Goal: Task Accomplishment & Management: Manage account settings

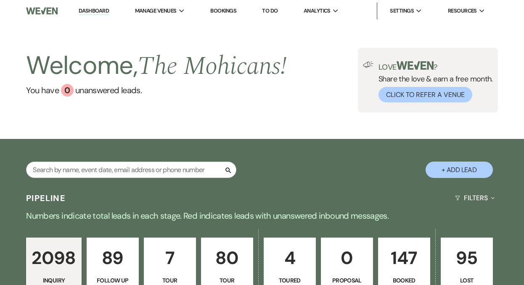
click at [94, 9] on link "Dashboard" at bounding box center [94, 11] width 30 height 8
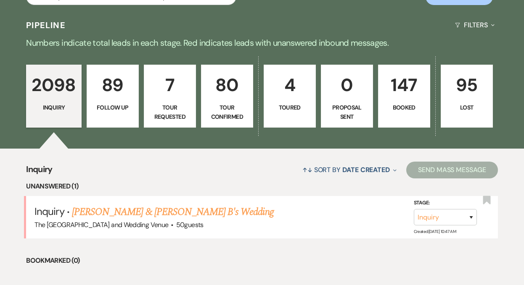
scroll to position [184, 0]
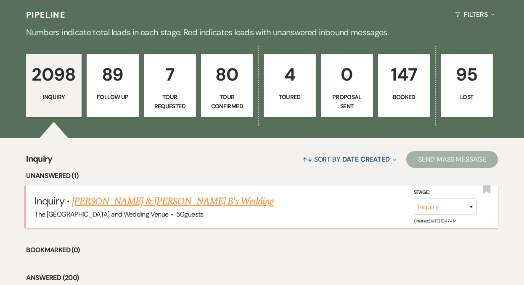
click at [145, 201] on link "[PERSON_NAME] & [PERSON_NAME] B's Wedding" at bounding box center [173, 201] width 202 height 15
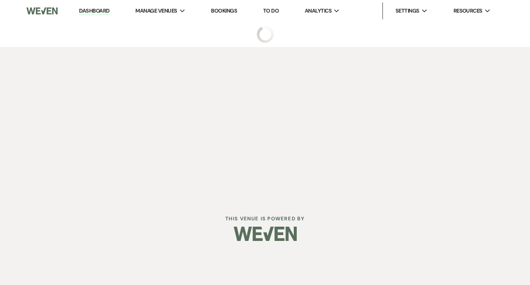
select select "17"
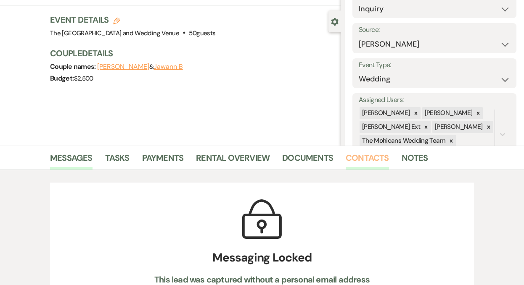
click at [366, 161] on link "Contacts" at bounding box center [367, 160] width 43 height 18
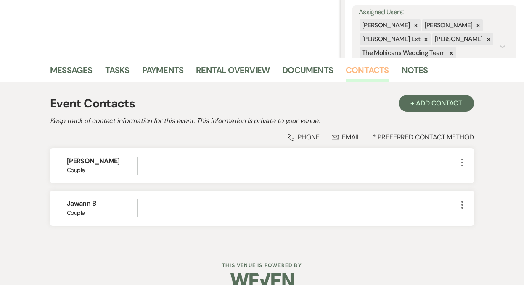
scroll to position [156, 0]
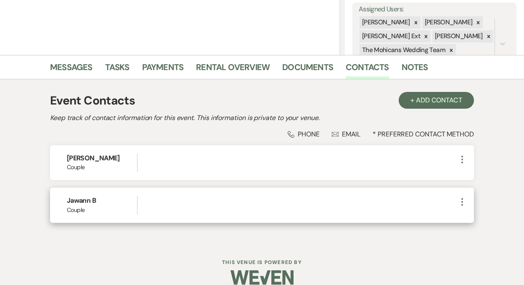
click at [461, 201] on icon "More" at bounding box center [462, 202] width 10 height 10
click at [462, 218] on button "Pencil Edit" at bounding box center [482, 218] width 50 height 14
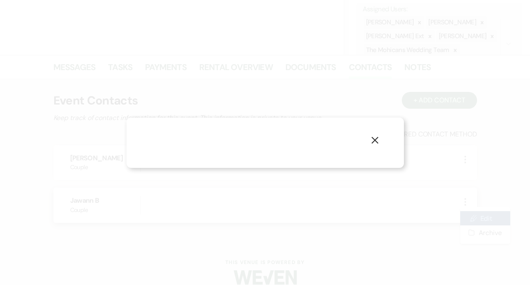
select select "1"
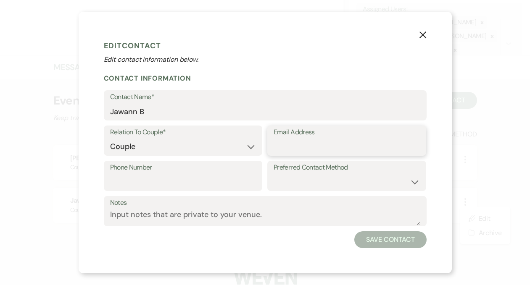
click at [344, 149] on input "Email Address" at bounding box center [347, 147] width 146 height 16
paste input "[EMAIL_ADDRESS][DOMAIN_NAME]"
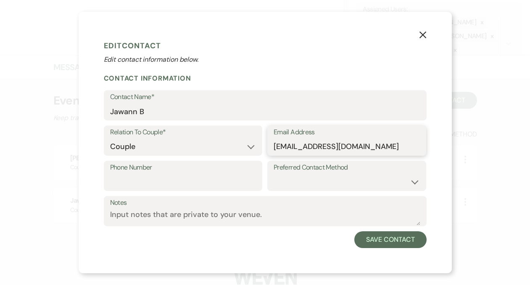
type input "[EMAIL_ADDRESS][DOMAIN_NAME]"
click at [217, 177] on input "Phone Number" at bounding box center [183, 182] width 146 height 16
paste input "[PHONE_NUMBER]"
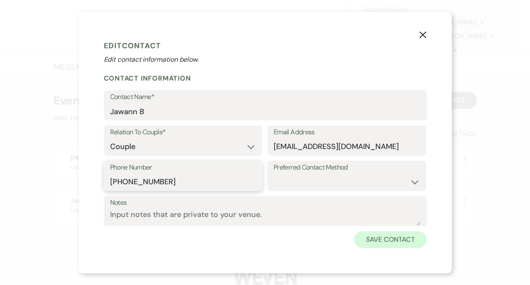
type input "[PHONE_NUMBER]"
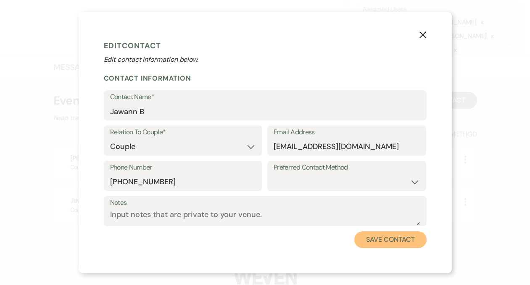
click at [381, 240] on button "Save Contact" at bounding box center [390, 240] width 72 height 17
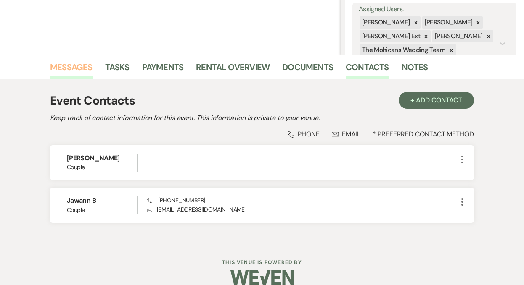
click at [70, 74] on link "Messages" at bounding box center [71, 70] width 42 height 18
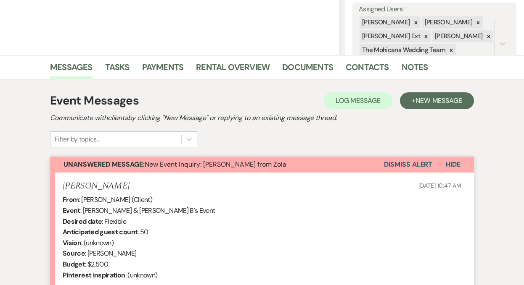
click at [387, 167] on button "Dismiss Alert" at bounding box center [408, 165] width 48 height 16
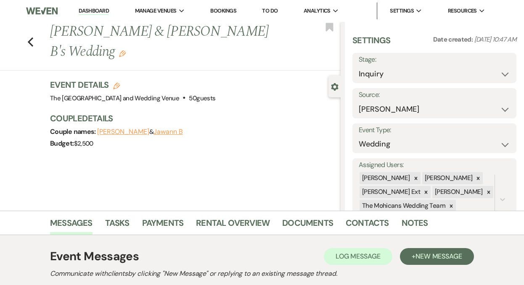
click at [90, 10] on link "Dashboard" at bounding box center [94, 11] width 30 height 8
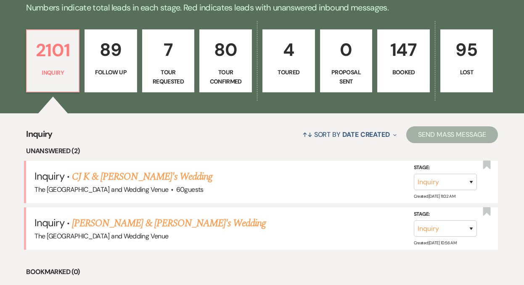
scroll to position [222, 0]
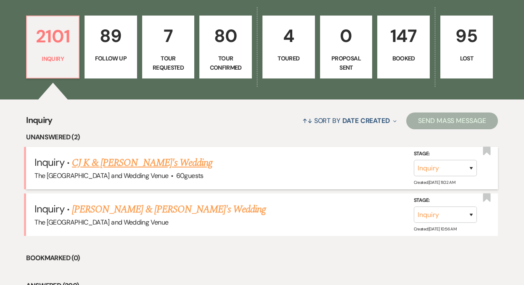
click at [132, 163] on link "CJ K & [PERSON_NAME]'s Wedding" at bounding box center [142, 163] width 140 height 15
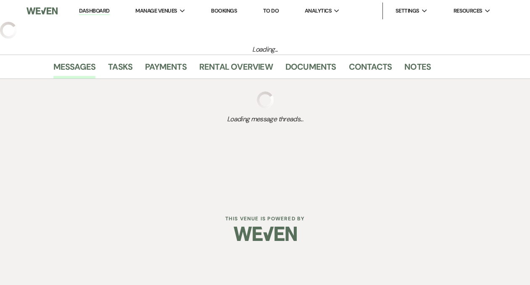
select select "17"
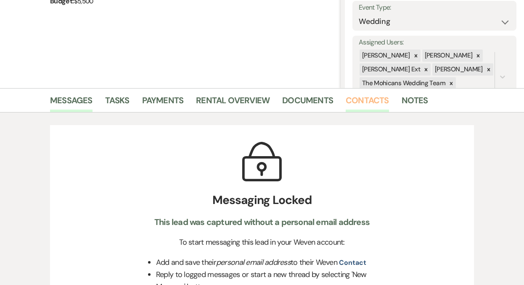
click at [370, 102] on link "Contacts" at bounding box center [367, 103] width 43 height 18
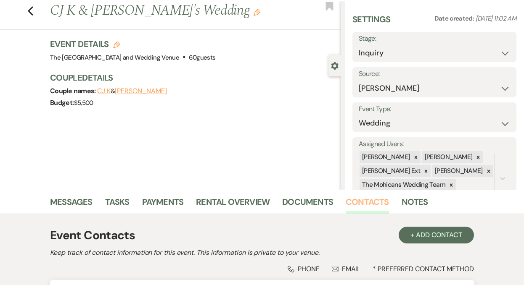
scroll to position [123, 0]
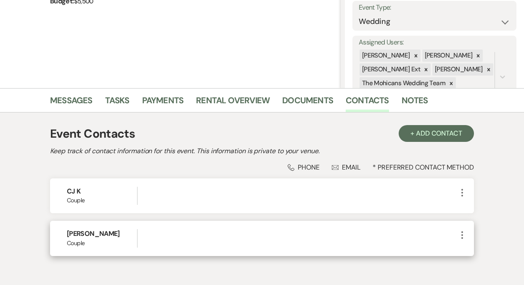
click at [462, 234] on icon "More" at bounding box center [462, 235] width 10 height 10
click at [473, 250] on icon "Pencil" at bounding box center [470, 251] width 7 height 7
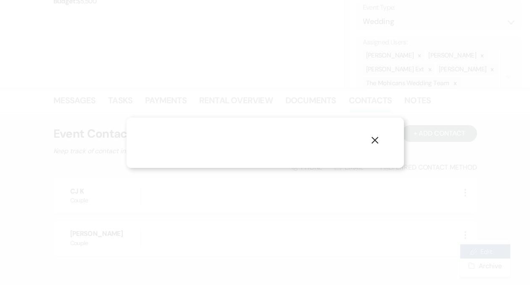
select select "1"
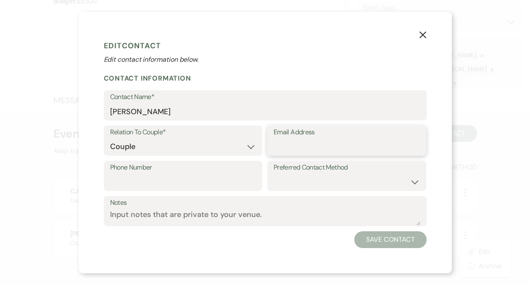
click at [343, 144] on input "Email Address" at bounding box center [347, 147] width 146 height 16
paste input "[EMAIL_ADDRESS][DOMAIN_NAME]"
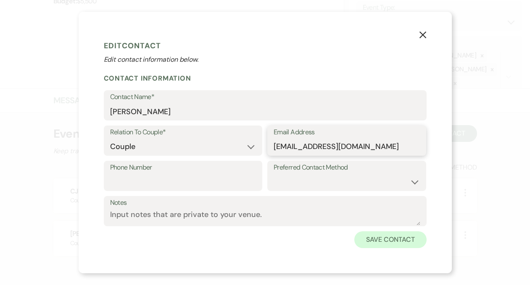
type input "[EMAIL_ADDRESS][DOMAIN_NAME]"
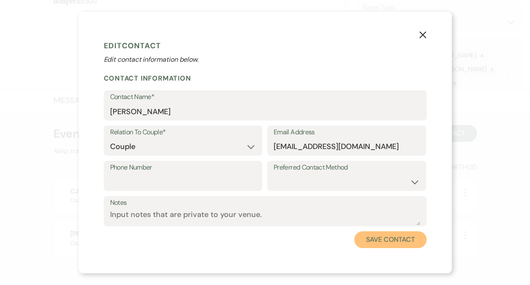
click at [377, 241] on button "Save Contact" at bounding box center [390, 240] width 72 height 17
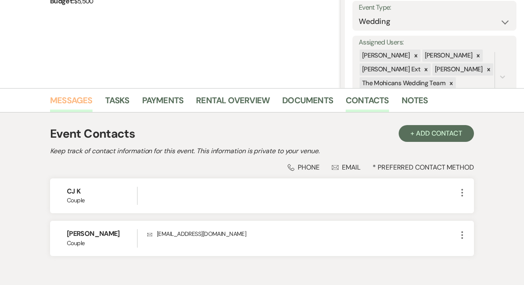
click at [69, 98] on link "Messages" at bounding box center [71, 103] width 42 height 18
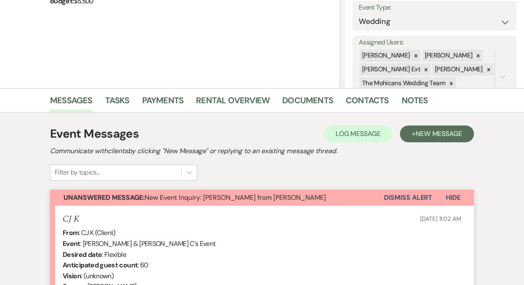
click at [401, 198] on button "Dismiss Alert" at bounding box center [408, 198] width 48 height 16
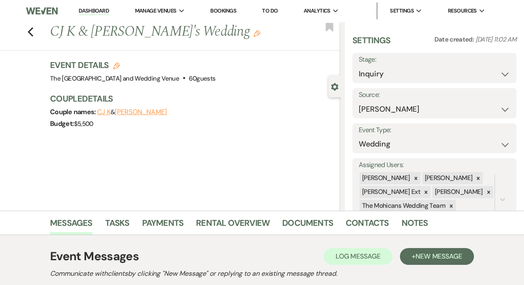
click at [82, 9] on link "Dashboard" at bounding box center [94, 11] width 30 height 8
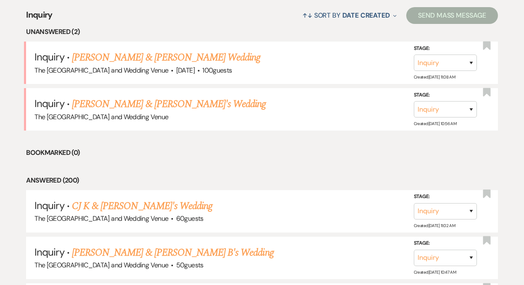
scroll to position [335, 0]
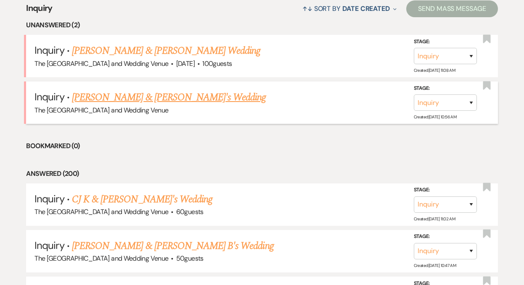
click at [126, 99] on link "[PERSON_NAME] & [PERSON_NAME]'s Wedding" at bounding box center [169, 97] width 194 height 15
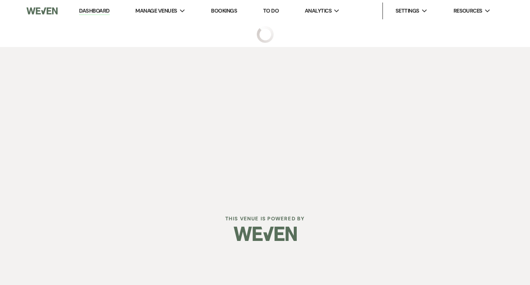
select select "17"
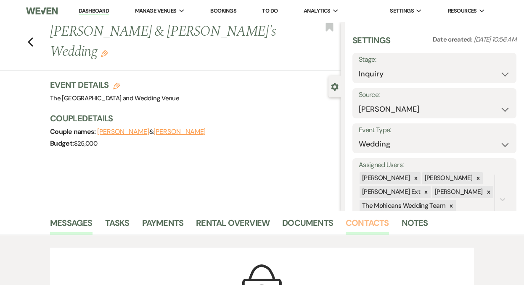
click at [364, 227] on link "Contacts" at bounding box center [367, 226] width 43 height 18
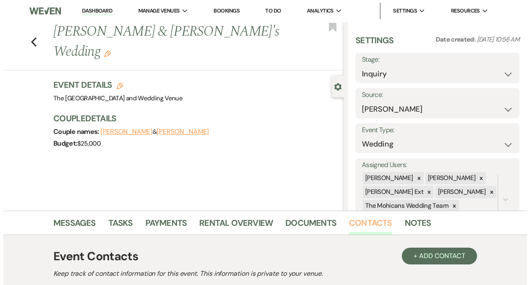
scroll to position [168, 0]
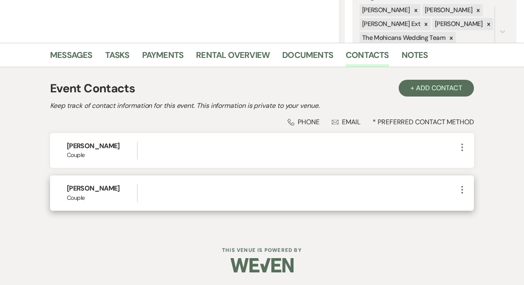
click at [463, 192] on icon "More" at bounding box center [462, 190] width 10 height 10
click at [474, 207] on button "Pencil Edit" at bounding box center [482, 206] width 50 height 14
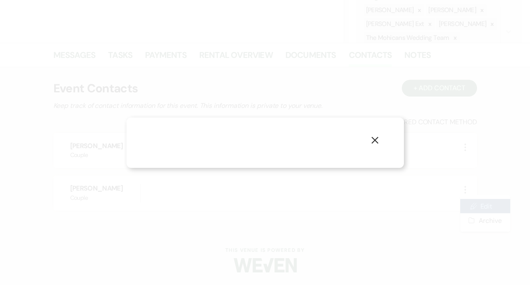
select select "1"
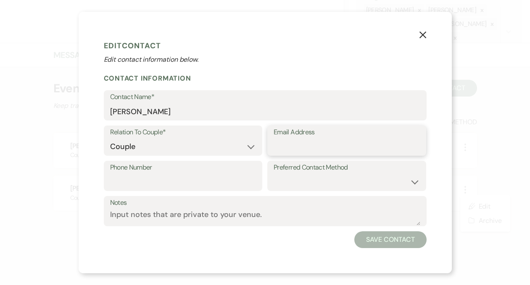
click at [357, 144] on input "Email Address" at bounding box center [347, 147] width 146 height 16
paste input "Hello , Greetings from The [GEOGRAPHIC_DATA] and Wedding Venue. We are excited …"
type input "Hello , Greetings from The [GEOGRAPHIC_DATA] and Wedding Venue. We are excited …"
click at [357, 144] on input "Email Address" at bounding box center [347, 147] width 146 height 16
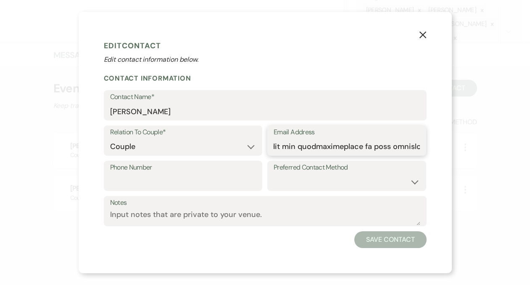
click at [357, 144] on input "Email Address" at bounding box center [347, 147] width 146 height 16
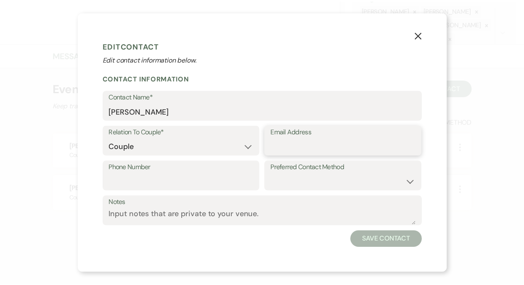
scroll to position [0, 0]
paste input "[EMAIL_ADDRESS][DOMAIN_NAME]"
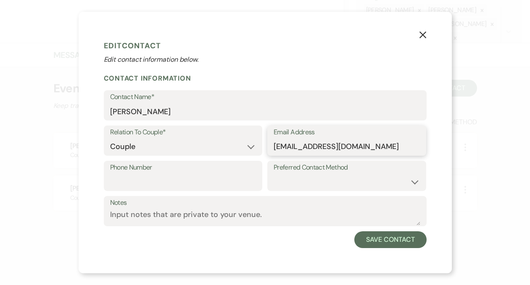
type input "[EMAIL_ADDRESS][DOMAIN_NAME]"
click at [196, 181] on input "Phone Number" at bounding box center [183, 182] width 146 height 16
paste input "[PHONE_NUMBER]"
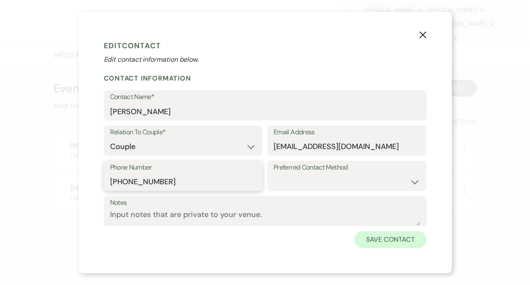
type input "[PHONE_NUMBER]"
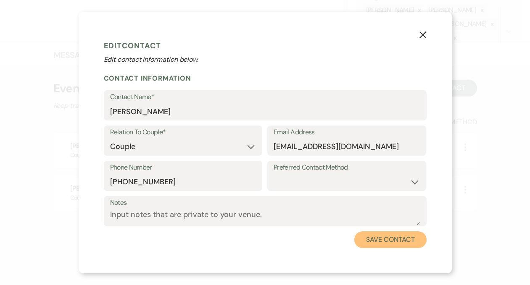
click at [372, 237] on button "Save Contact" at bounding box center [390, 240] width 72 height 17
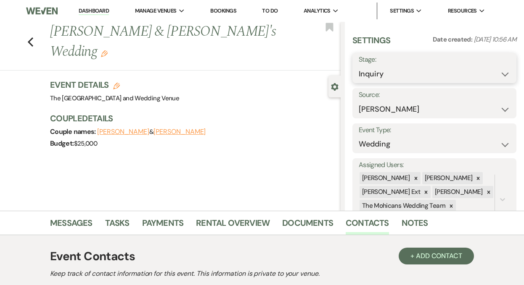
click at [387, 75] on select "Inquiry Follow Up Tour Requested Tour Confirmed Toured Proposal Sent Booked Lost" at bounding box center [434, 74] width 151 height 16
select select "9"
click at [483, 73] on button "Save" at bounding box center [500, 68] width 34 height 17
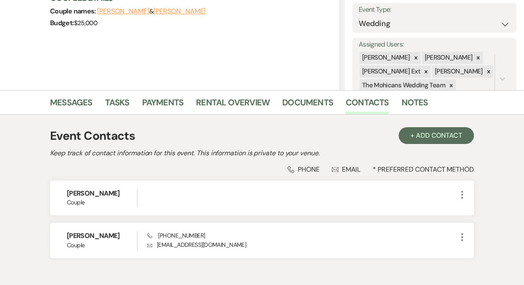
scroll to position [154, 0]
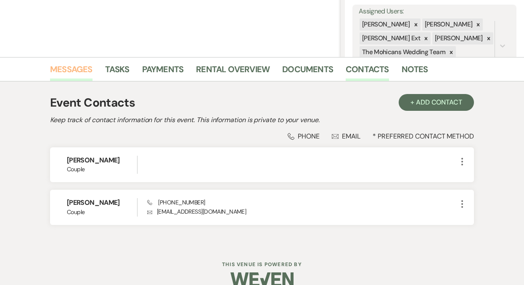
click at [80, 71] on link "Messages" at bounding box center [71, 72] width 42 height 18
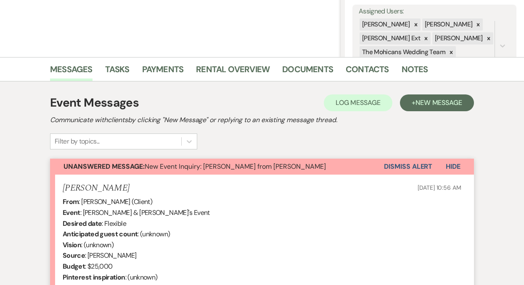
click at [399, 167] on button "Dismiss Alert" at bounding box center [408, 167] width 48 height 16
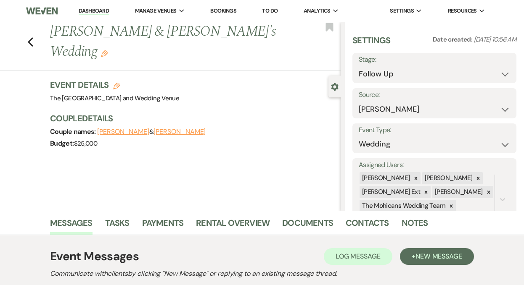
click at [88, 13] on link "Dashboard" at bounding box center [94, 11] width 30 height 8
select select "9"
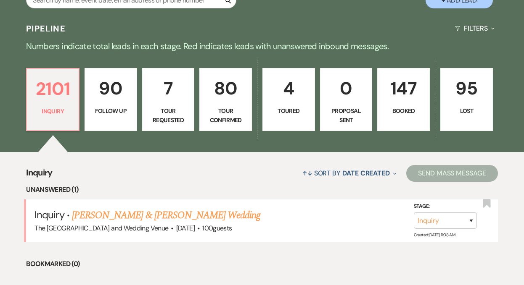
scroll to position [236, 0]
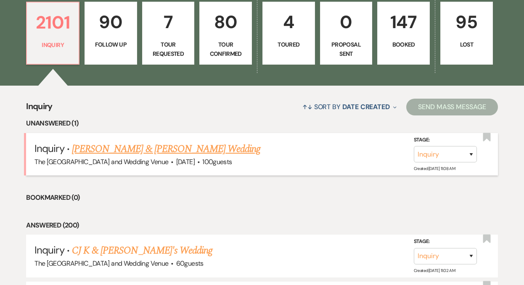
click at [182, 148] on link "[PERSON_NAME] & [PERSON_NAME] Wedding" at bounding box center [166, 149] width 188 height 15
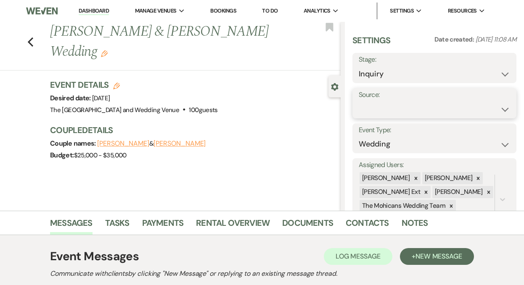
click at [401, 105] on select "Weven Venue Website Instagram Facebook Pinterest Google The Knot Wedding Wire H…" at bounding box center [434, 109] width 151 height 16
select select "5"
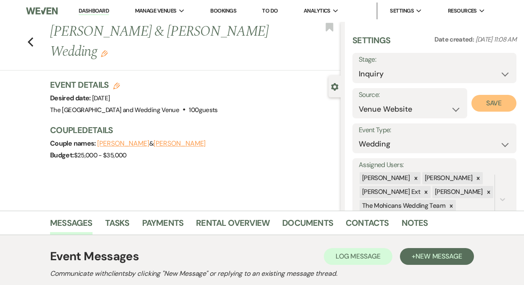
click at [488, 105] on button "Save" at bounding box center [493, 103] width 45 height 17
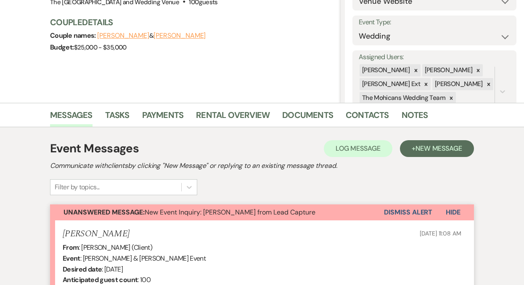
scroll to position [155, 0]
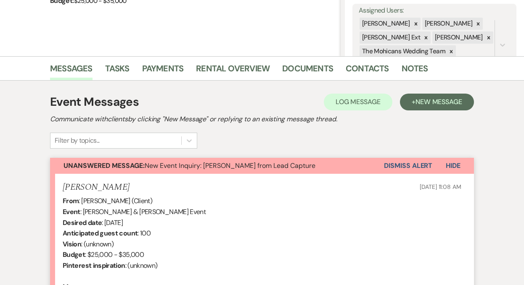
click at [399, 163] on button "Dismiss Alert" at bounding box center [408, 166] width 48 height 16
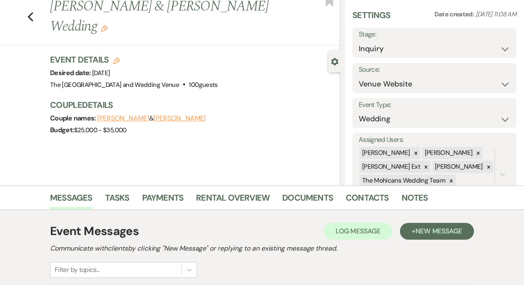
scroll to position [0, 0]
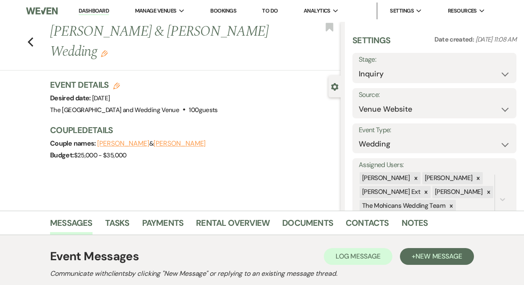
click at [95, 13] on link "Dashboard" at bounding box center [94, 11] width 30 height 8
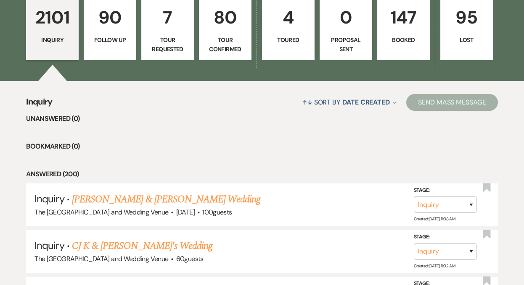
scroll to position [242, 0]
